Goal: Transaction & Acquisition: Register for event/course

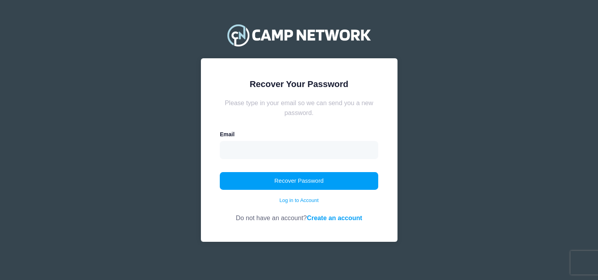
type input "[EMAIL_ADDRESS][DOMAIN_NAME]"
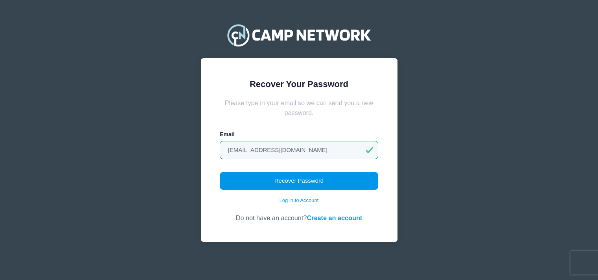
click at [304, 180] on button "Recover Password" at bounding box center [299, 181] width 158 height 18
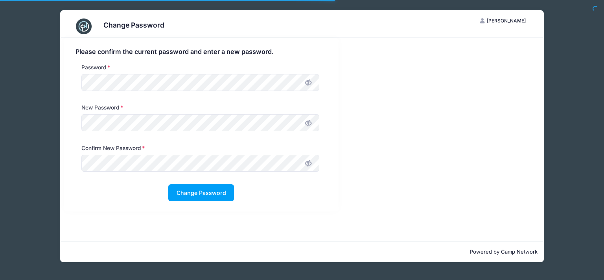
click at [306, 82] on icon at bounding box center [308, 82] width 6 height 6
click at [307, 162] on icon at bounding box center [308, 163] width 6 height 6
click at [311, 121] on span at bounding box center [308, 122] width 13 height 13
click at [303, 85] on span at bounding box center [308, 81] width 13 height 13
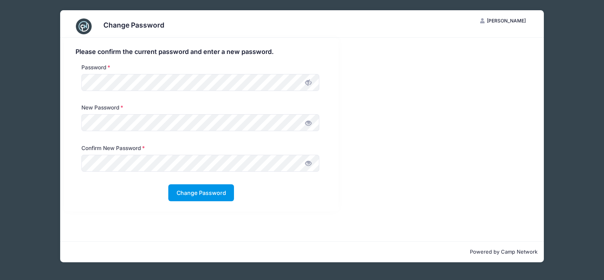
click at [207, 195] on button "Change Password" at bounding box center [201, 192] width 66 height 17
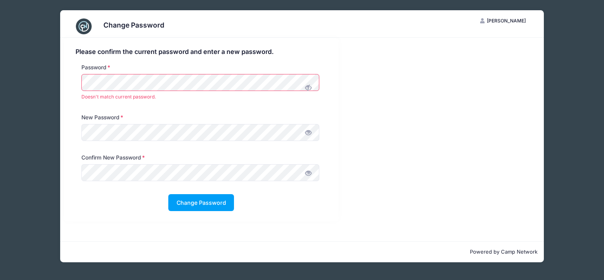
click at [311, 85] on icon at bounding box center [308, 88] width 6 height 6
click at [81, 74] on div "Password Doesn't match current password." at bounding box center [199, 83] width 245 height 41
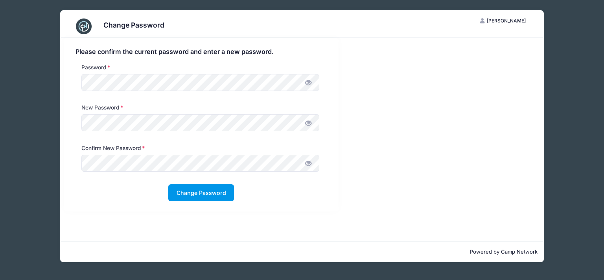
click at [206, 194] on button "Change Password" at bounding box center [201, 192] width 66 height 17
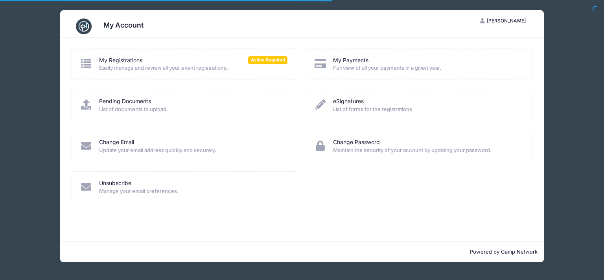
click at [181, 67] on span "Easily manage and review all your event registrations." at bounding box center [193, 68] width 189 height 8
click at [88, 64] on icon at bounding box center [86, 63] width 13 height 10
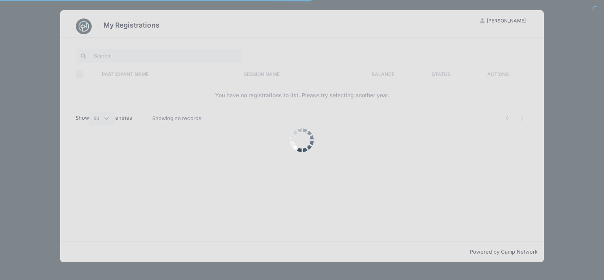
select select "50"
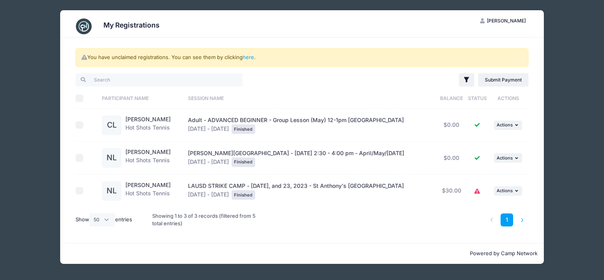
click at [521, 220] on li at bounding box center [522, 219] width 13 height 13
click at [508, 218] on link "1" at bounding box center [507, 219] width 13 height 13
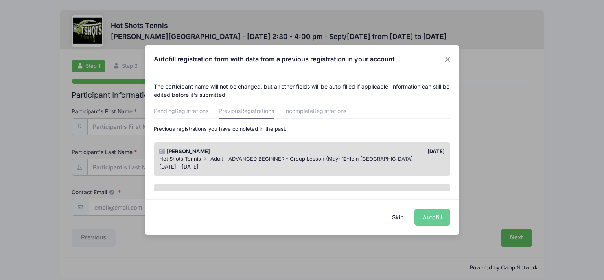
click at [397, 216] on button "Skip" at bounding box center [398, 216] width 28 height 17
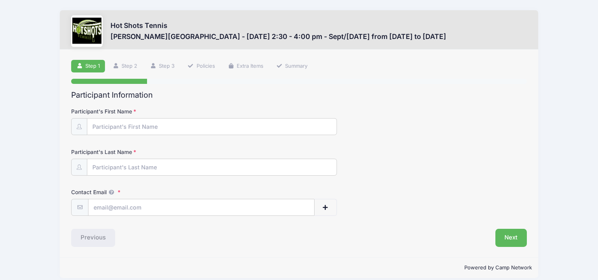
click at [270, 139] on form "Participant's First Name Participant's Last Name Contact Email Contact Email # …" at bounding box center [299, 161] width 456 height 108
click at [272, 131] on input "Participant's First Name" at bounding box center [211, 126] width 249 height 17
type input "[PERSON_NAME]"
click at [214, 165] on input "Participant's Last Name" at bounding box center [211, 167] width 249 height 17
type input "[PERSON_NAME]"
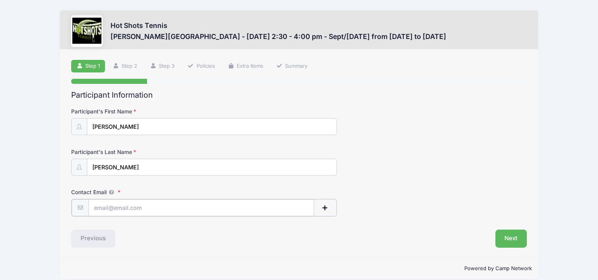
click at [110, 212] on input "Contact Email" at bounding box center [201, 207] width 226 height 17
type input "[EMAIL_ADDRESS][DOMAIN_NAME]"
click at [512, 240] on button "Next" at bounding box center [511, 237] width 32 height 18
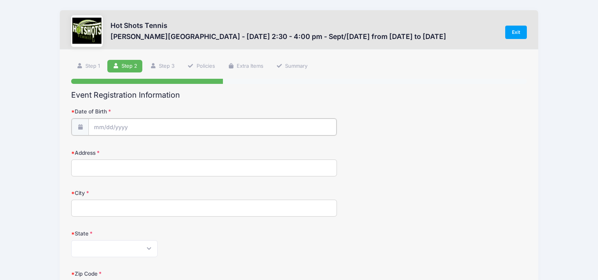
click at [136, 128] on input "Date of Birth" at bounding box center [212, 126] width 248 height 17
click at [171, 147] on span at bounding box center [172, 145] width 6 height 6
click at [171, 144] on span at bounding box center [172, 145] width 6 height 6
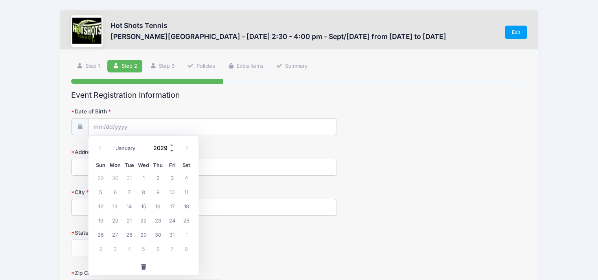
click at [170, 150] on span at bounding box center [172, 150] width 6 height 6
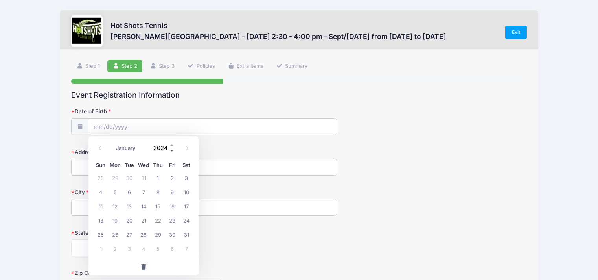
click at [170, 150] on span at bounding box center [172, 150] width 6 height 6
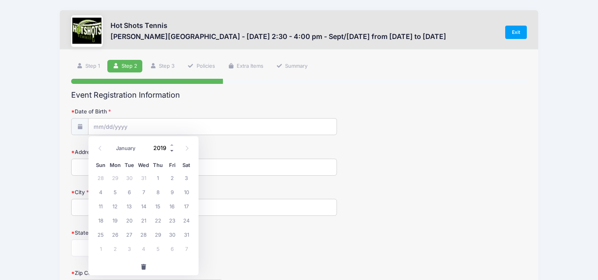
click at [170, 150] on span at bounding box center [172, 150] width 6 height 6
click at [171, 146] on span at bounding box center [172, 145] width 6 height 6
type input "2018"
click at [98, 145] on icon at bounding box center [100, 147] width 5 height 5
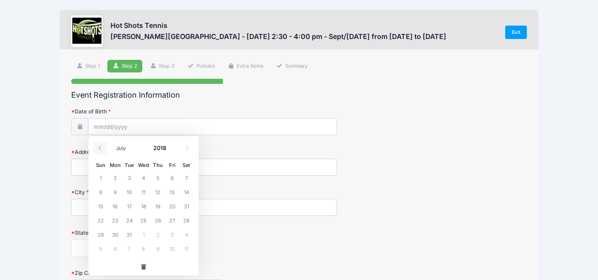
click at [99, 148] on icon at bounding box center [100, 147] width 5 height 5
select select "5"
click at [171, 235] on span "29" at bounding box center [172, 234] width 14 height 14
type input "[DATE]"
click at [138, 167] on input "Address" at bounding box center [204, 166] width 266 height 17
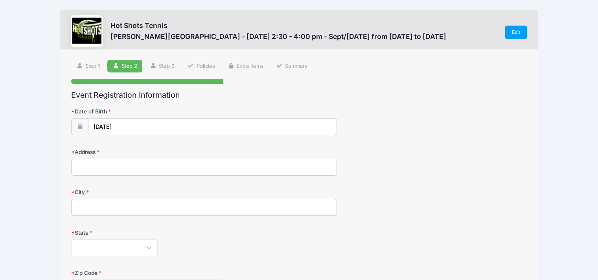
type input "[STREET_ADDRESS][PERSON_NAME]"
type input "[GEOGRAPHIC_DATA]"
select select "CA"
type input "90278"
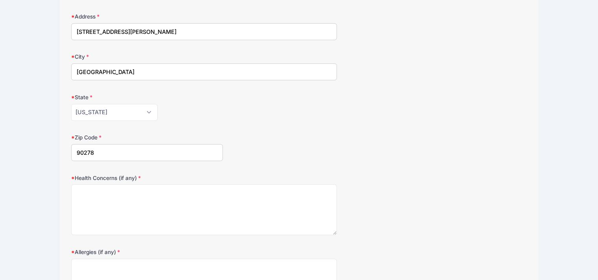
scroll to position [142, 0]
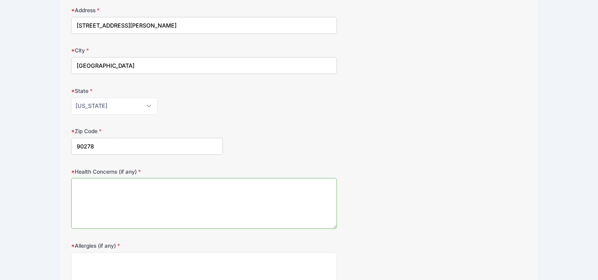
click at [212, 193] on textarea "Health Concerns (if any)" at bounding box center [204, 203] width 266 height 51
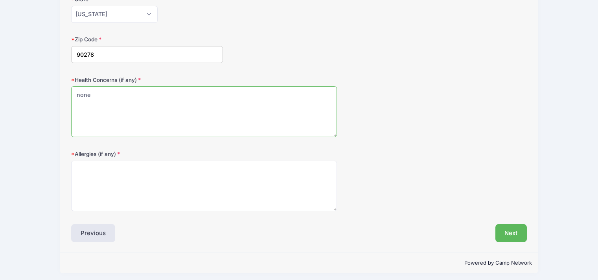
scroll to position [236, 0]
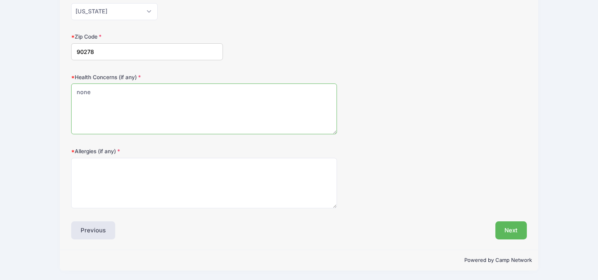
type textarea "none"
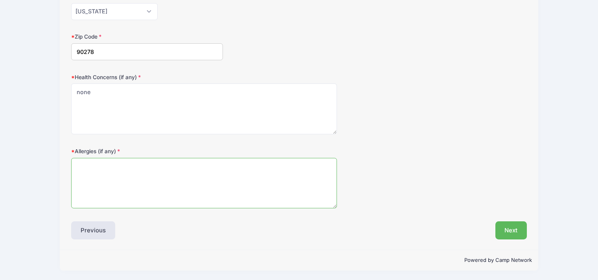
click at [203, 188] on textarea "Allergies (if any)" at bounding box center [204, 183] width 266 height 51
type textarea "none"
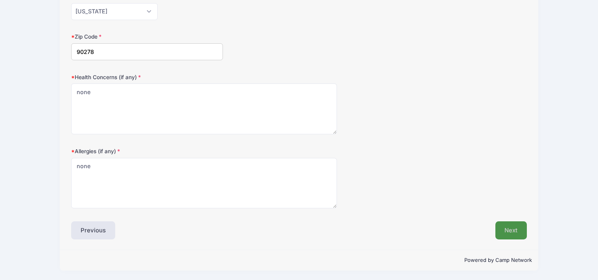
click at [502, 230] on button "Next" at bounding box center [511, 230] width 32 height 18
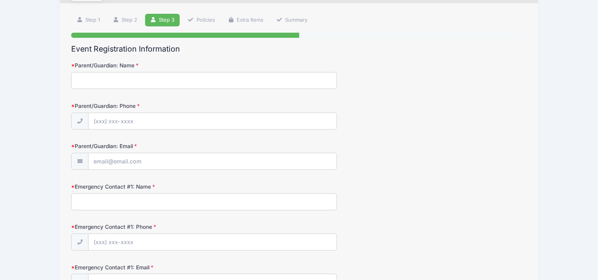
scroll to position [0, 0]
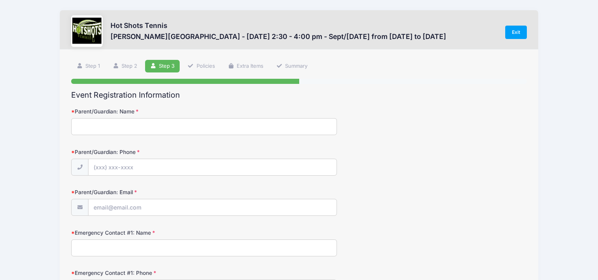
click at [249, 126] on input "Parent/Guardian: Name" at bounding box center [204, 126] width 266 height 17
type input "i"
type input "[PERSON_NAME]"
click at [245, 158] on div at bounding box center [204, 167] width 266 height 18
type input "[PHONE_NUMBER]"
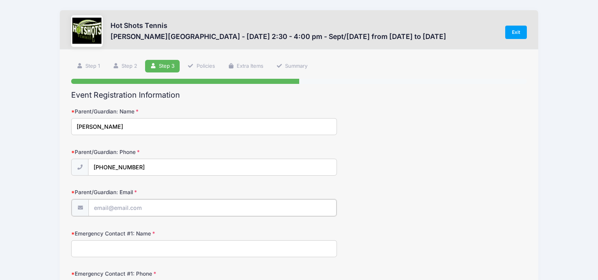
click at [218, 203] on input "Parent/Guardian: Email" at bounding box center [212, 207] width 248 height 17
type input "[EMAIL_ADDRESS][DOMAIN_NAME]"
click at [112, 249] on input "Emergency Contact #1: Name" at bounding box center [204, 247] width 266 height 17
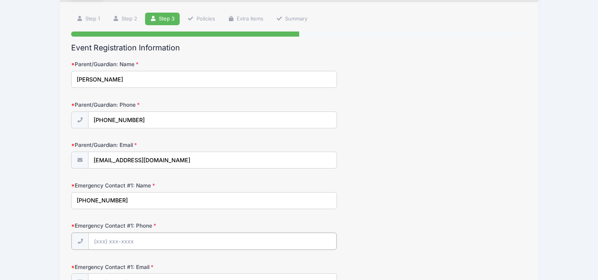
click at [203, 240] on input "Emergency Contact #1: Phone" at bounding box center [212, 240] width 248 height 17
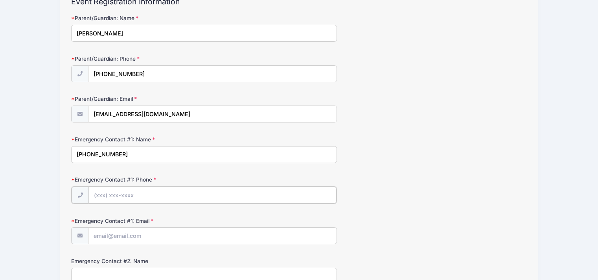
scroll to position [94, 0]
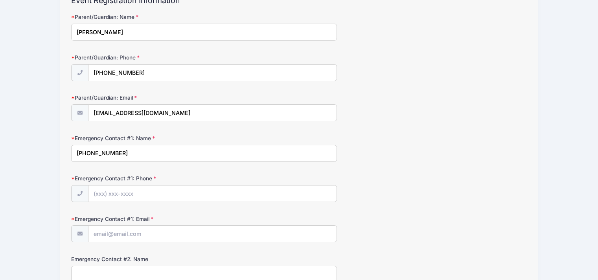
drag, startPoint x: 114, startPoint y: 152, endPoint x: 59, endPoint y: 153, distance: 54.7
click at [59, 153] on div "Hot Shots Tennis [PERSON_NAME][GEOGRAPHIC_DATA] - [DATE] 2:30 - 4:00 pm - Sept/…" at bounding box center [299, 265] width 574 height 719
type input "[PERSON_NAME]"
click at [100, 192] on input "Emergency Contact #1: Phone" at bounding box center [212, 193] width 248 height 17
type input "[PHONE_NUMBER]"
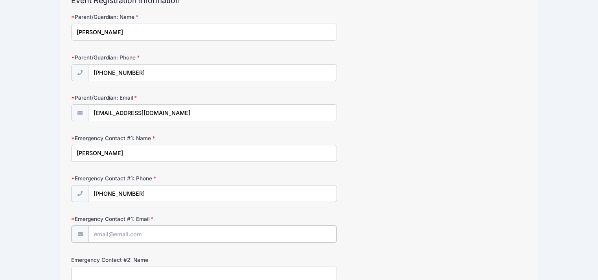
click at [136, 231] on input "Emergency Contact #1: Email" at bounding box center [212, 233] width 248 height 17
click at [134, 234] on input "[EMAIL_ADDRESS][DOMAIN_NAME]" at bounding box center [212, 233] width 248 height 17
click at [136, 234] on input "[EMAIL_ADDRESS][DOMAIN_NAME]" at bounding box center [212, 233] width 248 height 17
type input "[EMAIL_ADDRESS][DOMAIN_NAME]"
click at [187, 250] on form "Parent/Guardian: Name [PERSON_NAME] Parent/Guardian: Phone [PHONE_NUMBER] Paren…" at bounding box center [299, 283] width 456 height 540
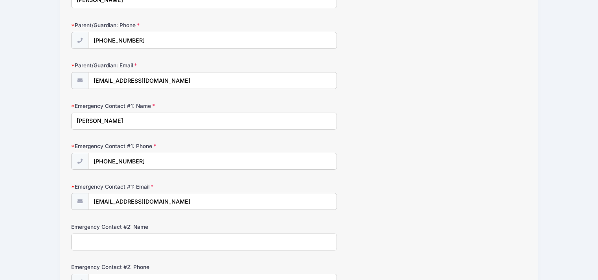
scroll to position [142, 0]
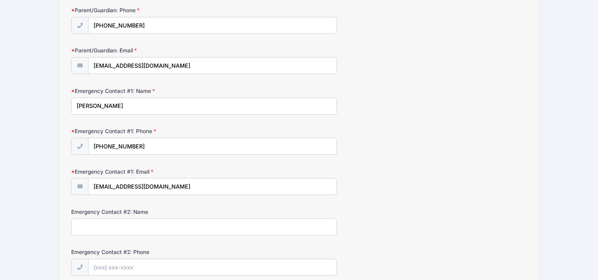
click at [180, 228] on input "Emergency Contact #2: Name" at bounding box center [204, 226] width 266 height 17
type input "[PERSON_NAME]"
click at [170, 264] on input "Emergency Contact #2: Phone" at bounding box center [212, 267] width 248 height 17
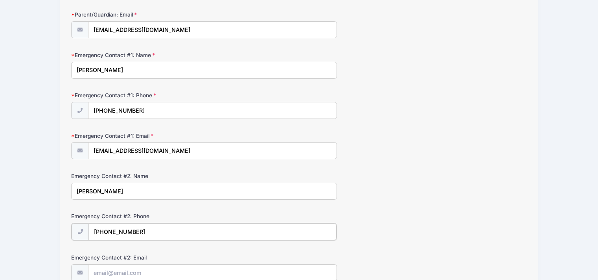
scroll to position [189, 0]
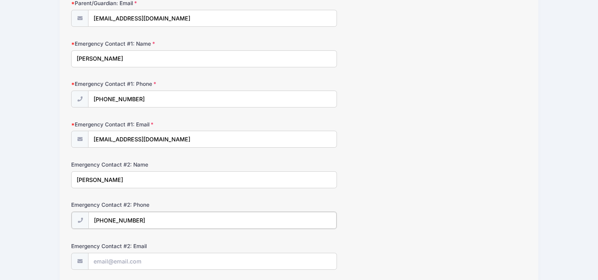
type input "[PHONE_NUMBER]"
click at [200, 260] on input "Emergency Contact #2: Email" at bounding box center [212, 260] width 248 height 17
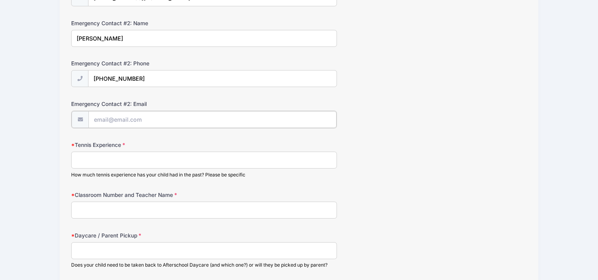
scroll to position [330, 0]
click at [141, 158] on input "Tennis Experience" at bounding box center [204, 158] width 266 height 17
type input "One year"
click at [137, 210] on input "Classroom Number and Teacher Name" at bounding box center [204, 208] width 266 height 17
type input "Room 23 Ms. Dustine"
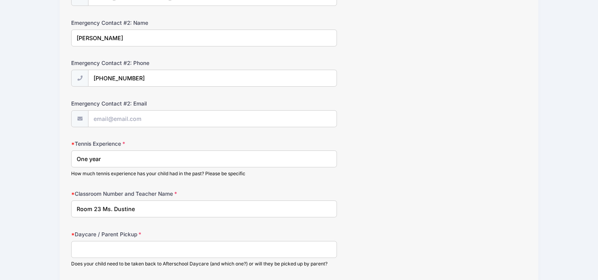
click at [144, 249] on input "Daycare / Parent Pickup" at bounding box center [204, 249] width 266 height 17
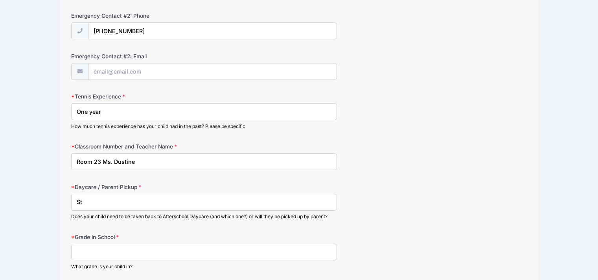
type input "S"
click at [147, 202] on input "Go back to S" at bounding box center [204, 201] width 266 height 17
type input "Go back to Star"
click at [126, 254] on input "Grade in School" at bounding box center [204, 251] width 266 height 17
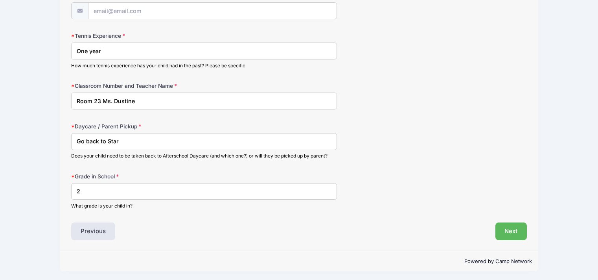
scroll to position [440, 0]
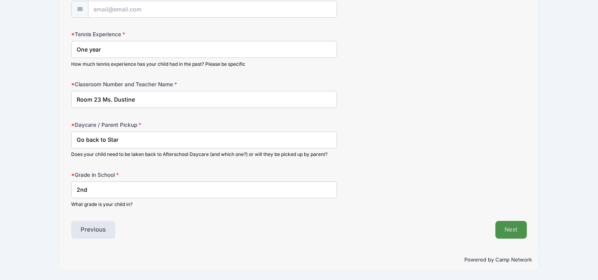
type input "2nd"
click at [509, 233] on button "Next" at bounding box center [511, 230] width 32 height 18
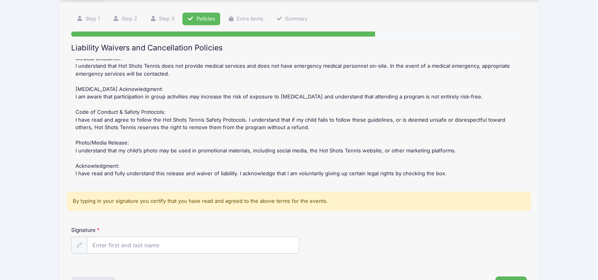
scroll to position [94, 0]
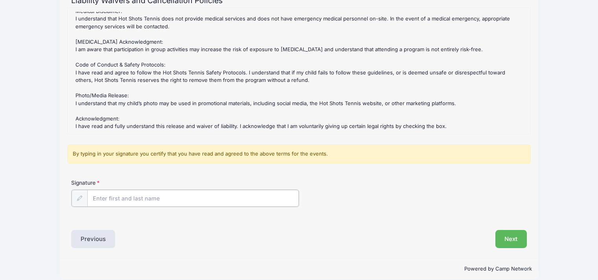
click at [147, 200] on input "Signature" at bounding box center [193, 198] width 212 height 17
type input "i"
type input "[PERSON_NAME]"
click at [512, 241] on button "Next" at bounding box center [511, 238] width 32 height 18
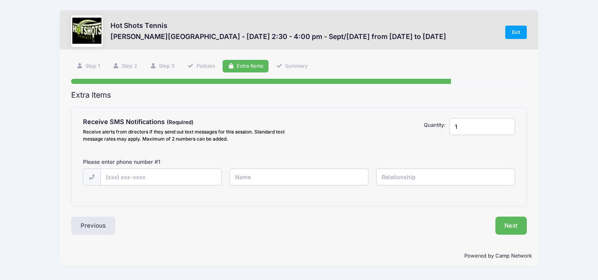
scroll to position [0, 0]
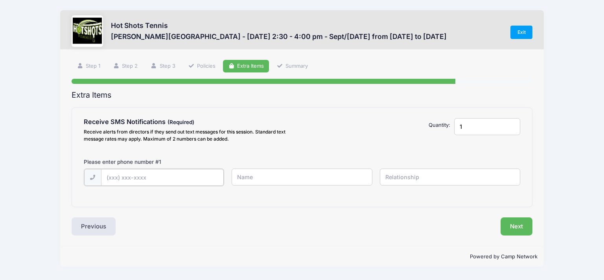
click at [0, 0] on input "text" at bounding box center [0, 0] width 0 height 0
type input "[PHONE_NUMBER]"
click at [0, 0] on input "text" at bounding box center [0, 0] width 0 height 0
type input "[PERSON_NAME]"
type input "Mother"
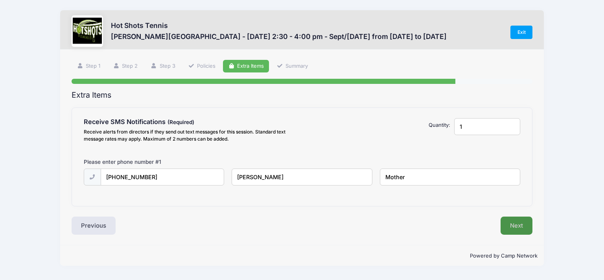
click at [516, 223] on button "Next" at bounding box center [517, 225] width 32 height 18
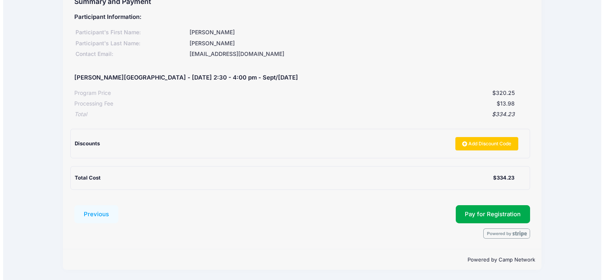
scroll to position [46, 0]
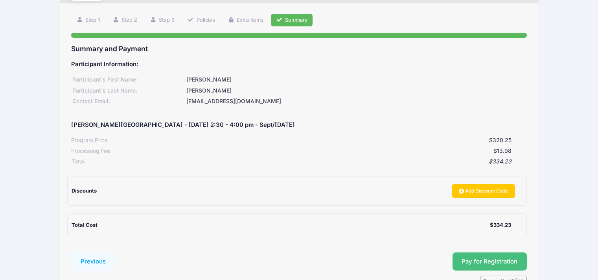
click at [474, 261] on span "Pay for Registration" at bounding box center [490, 261] width 56 height 7
